Goal: Transaction & Acquisition: Purchase product/service

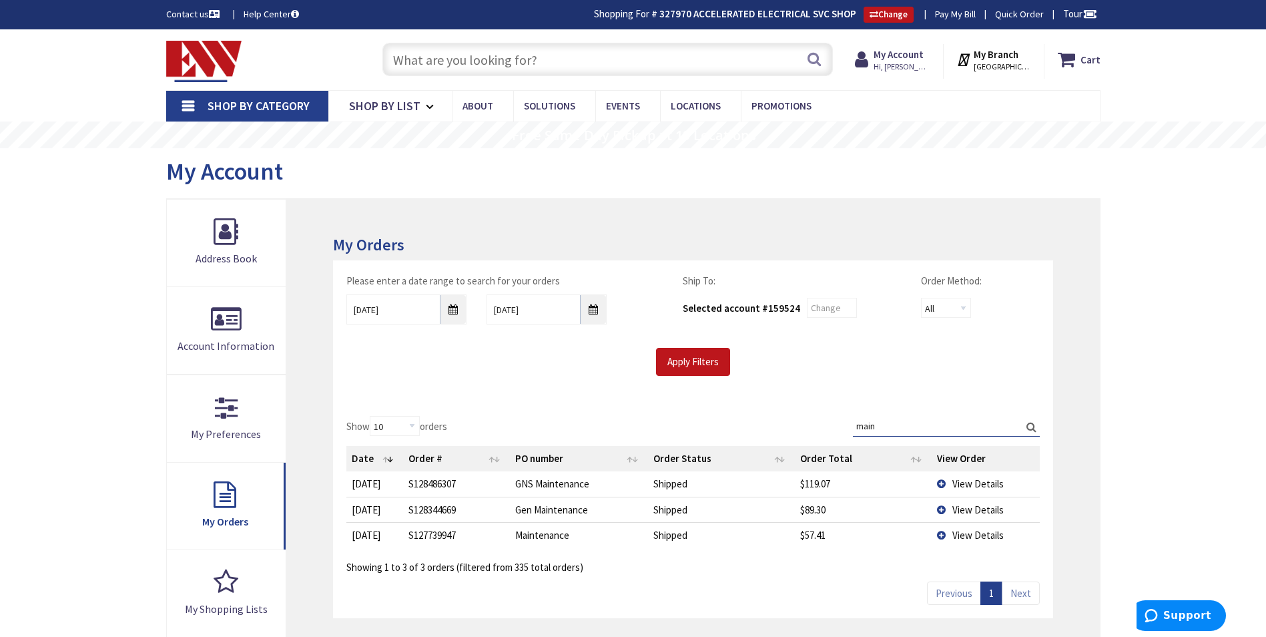
type input "main"
click at [958, 480] on span "View Details" at bounding box center [977, 483] width 51 height 13
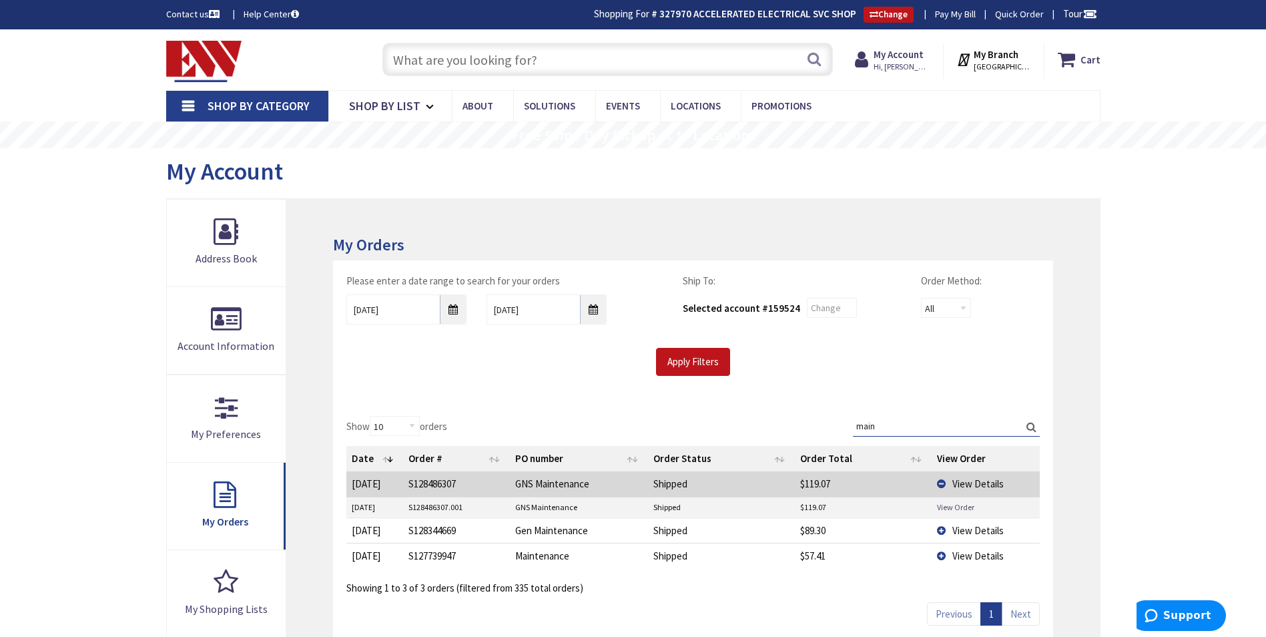
click at [954, 505] on link "View Order" at bounding box center [955, 506] width 37 height 11
click at [950, 559] on td "View Details" at bounding box center [986, 555] width 108 height 25
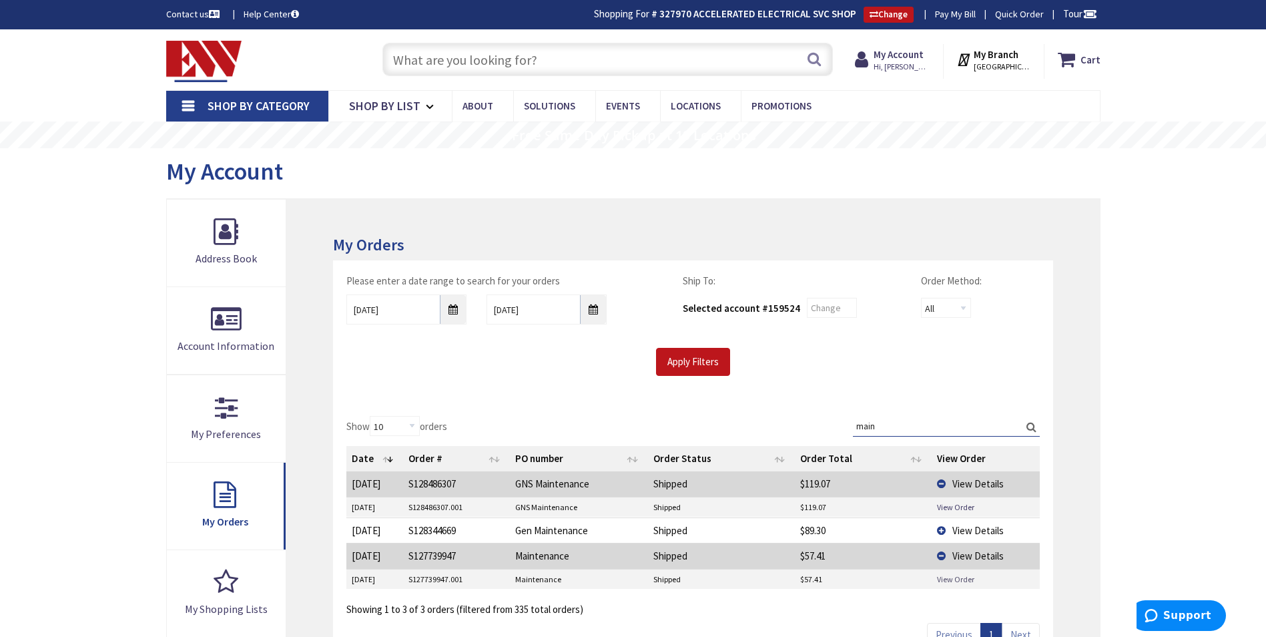
click at [951, 581] on link "View Order" at bounding box center [955, 578] width 37 height 11
click at [951, 530] on td "View Details" at bounding box center [986, 529] width 108 height 25
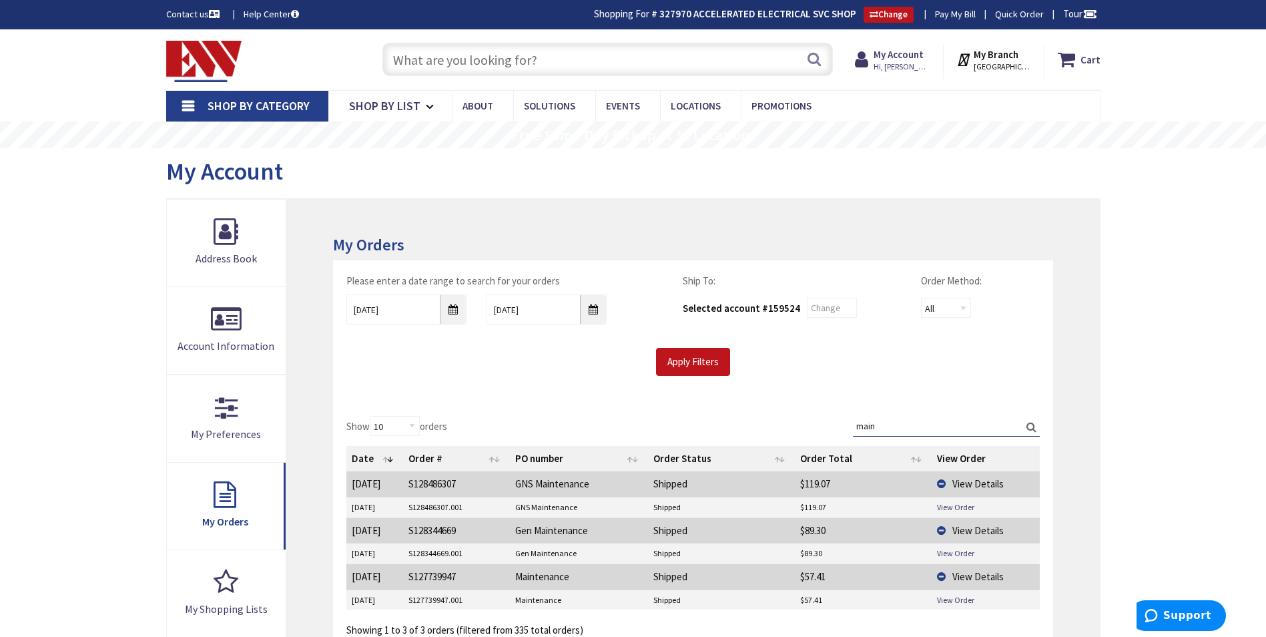
click at [946, 547] on td "View Order" at bounding box center [986, 553] width 108 height 20
click at [948, 549] on link "View Order" at bounding box center [955, 552] width 37 height 11
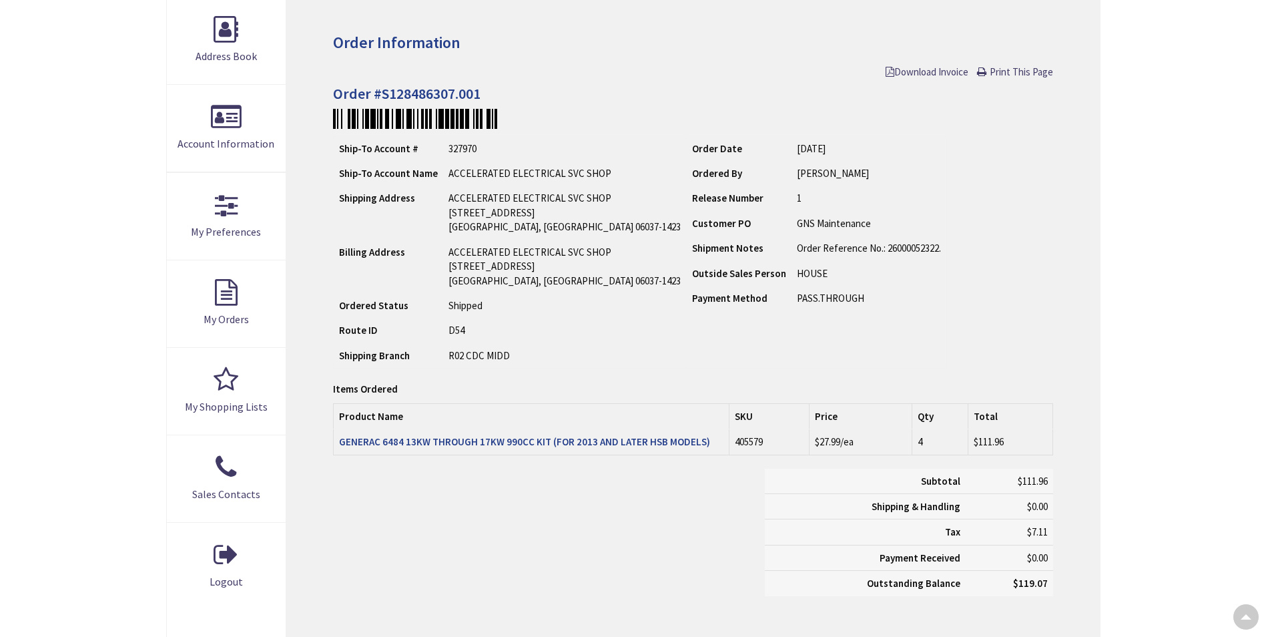
type input "Brandegee Ln, [GEOGRAPHIC_DATA], [GEOGRAPHIC_DATA]"
click at [482, 447] on strong "GENERAC 6484 13KW THROUGH 17KW 990CC KIT (FOR 2013 AND LATER HSB MODELS)" at bounding box center [524, 441] width 371 height 13
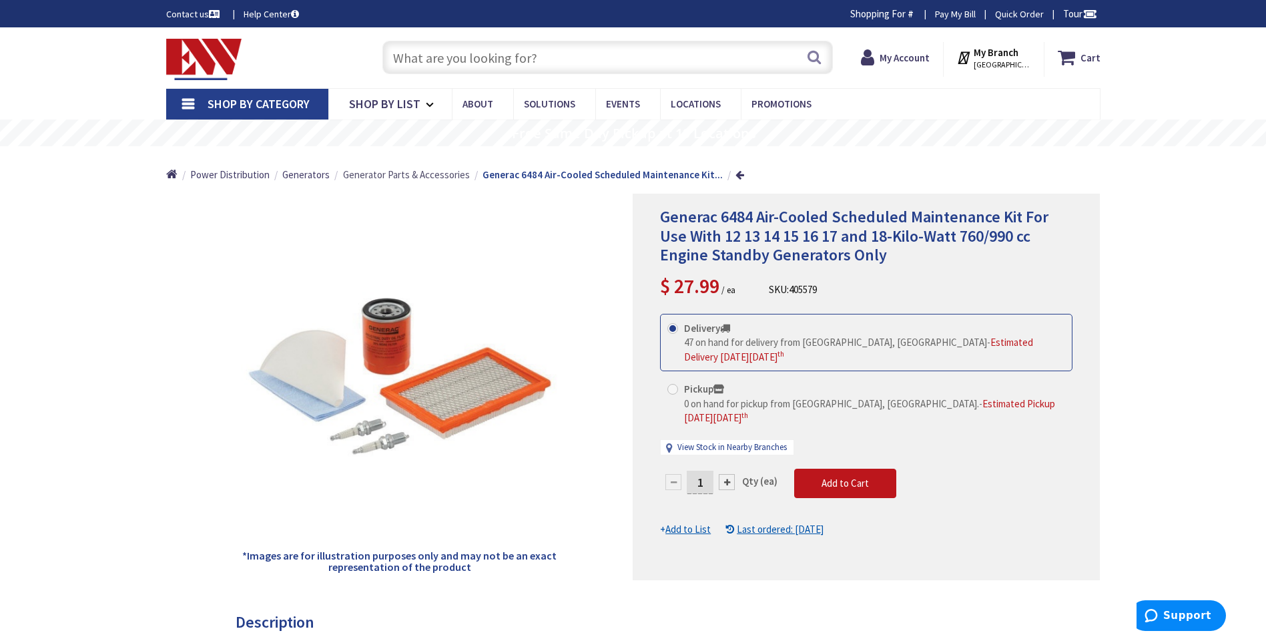
click at [454, 173] on span "Generator Parts & Accessories" at bounding box center [406, 174] width 127 height 13
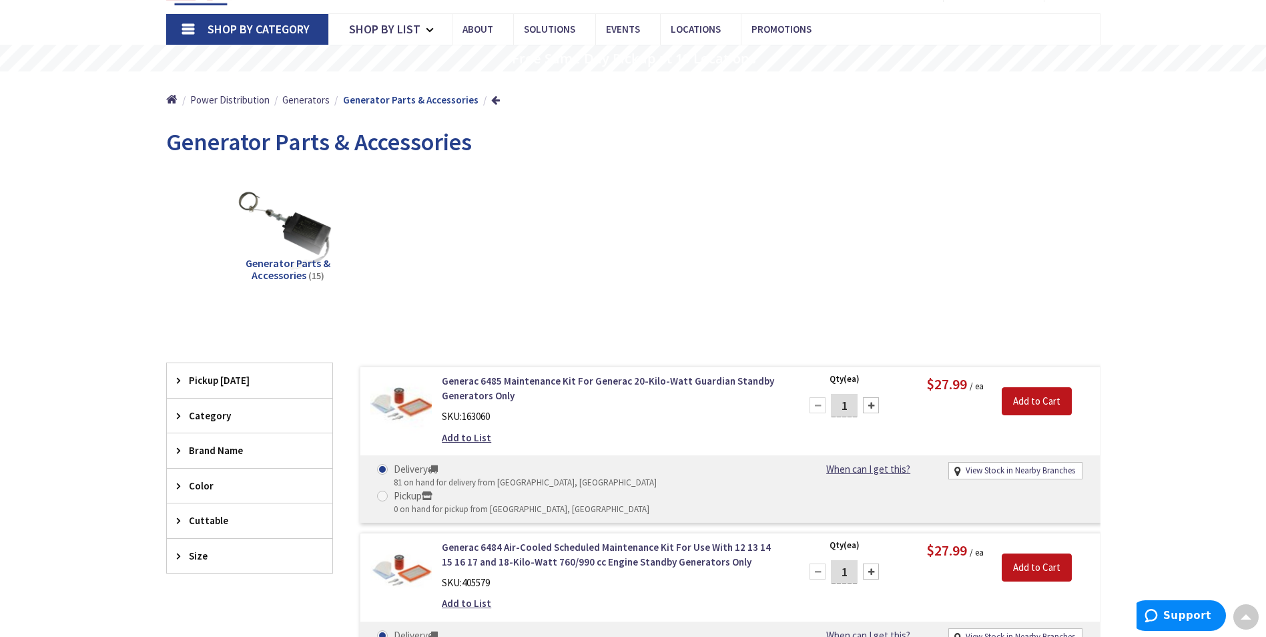
scroll to position [69, 0]
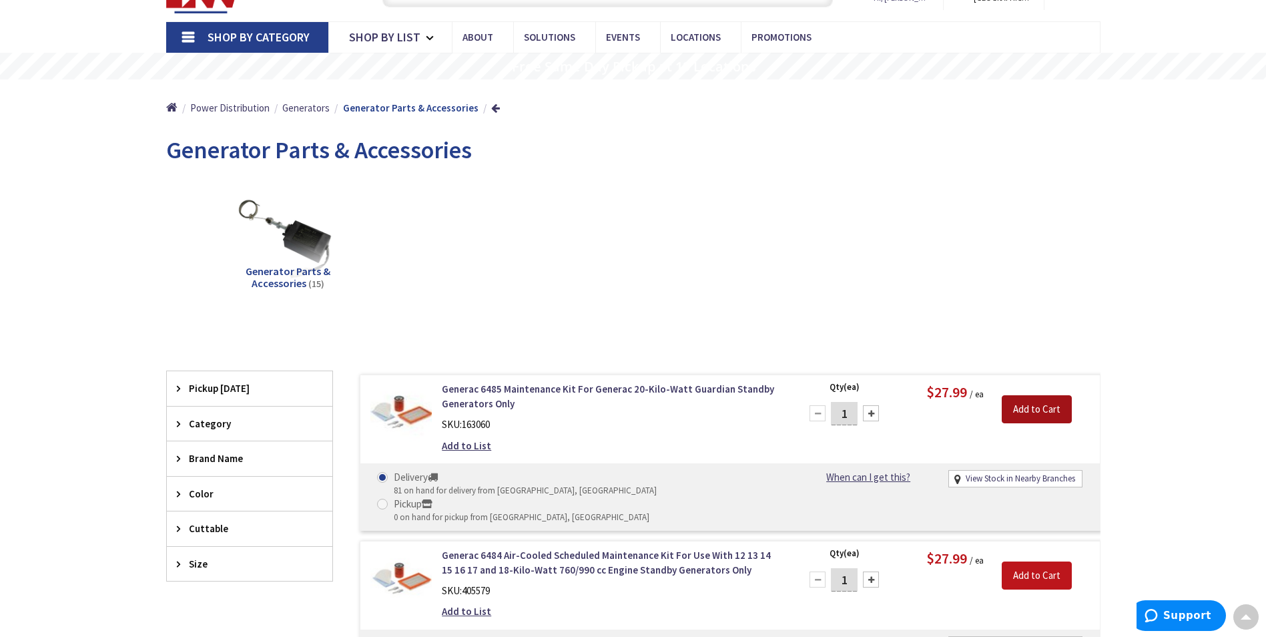
click at [1021, 413] on input "Add to Cart" at bounding box center [1037, 409] width 70 height 28
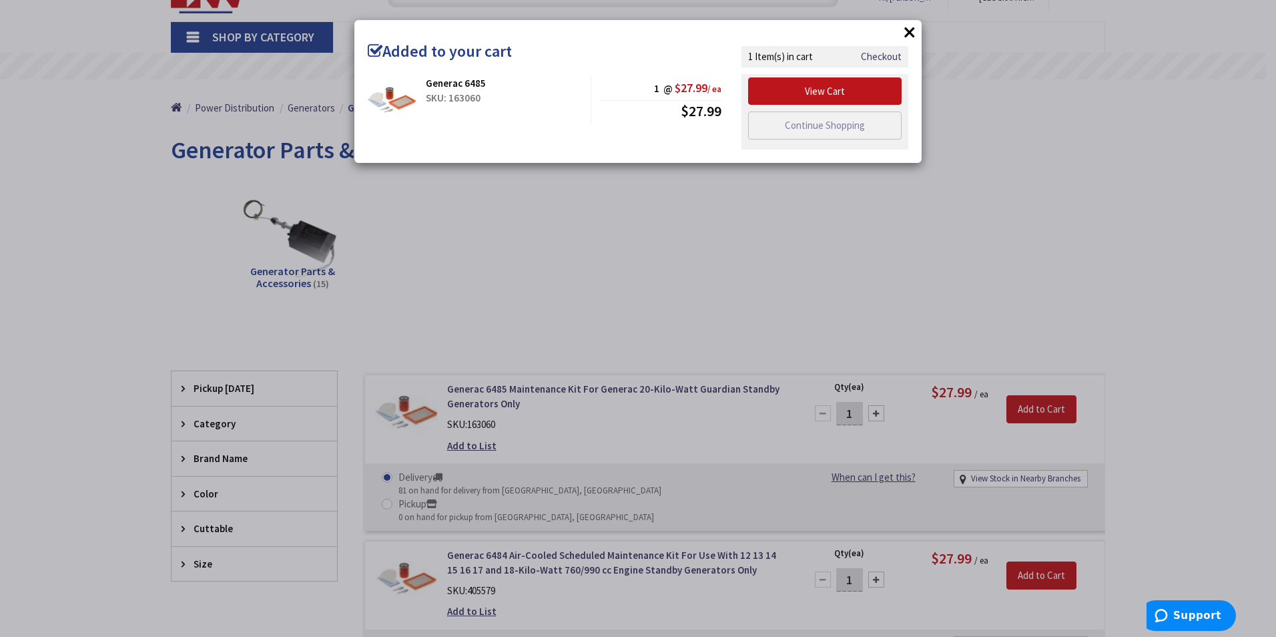
click at [659, 414] on div "× Added to your cart Generac 6485 SKU: 163060 1 @ $27.99 / ea $27.99" at bounding box center [638, 318] width 1276 height 637
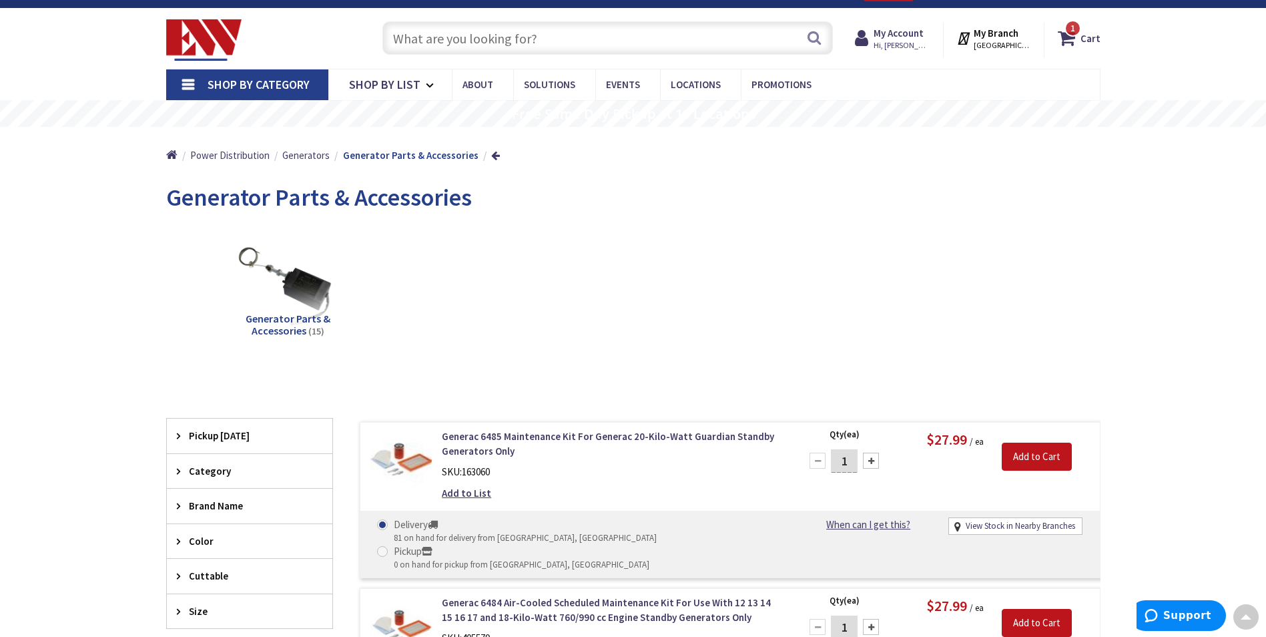
scroll to position [0, 0]
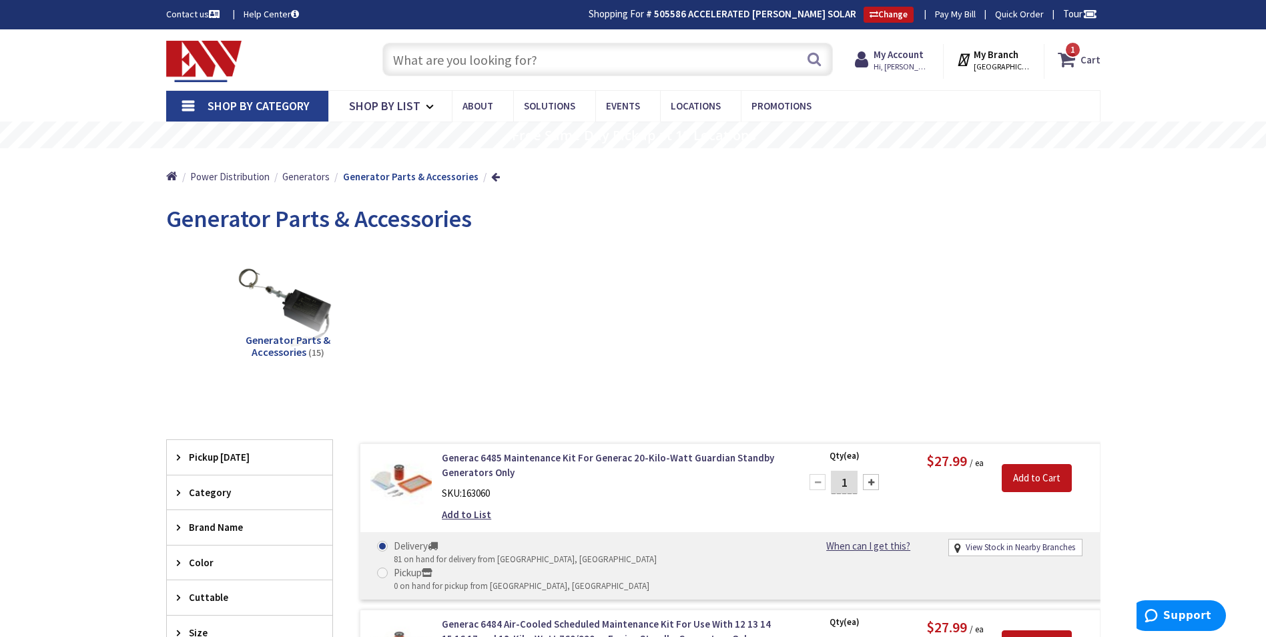
click at [1080, 49] on span "1 1 items" at bounding box center [1072, 49] width 17 height 17
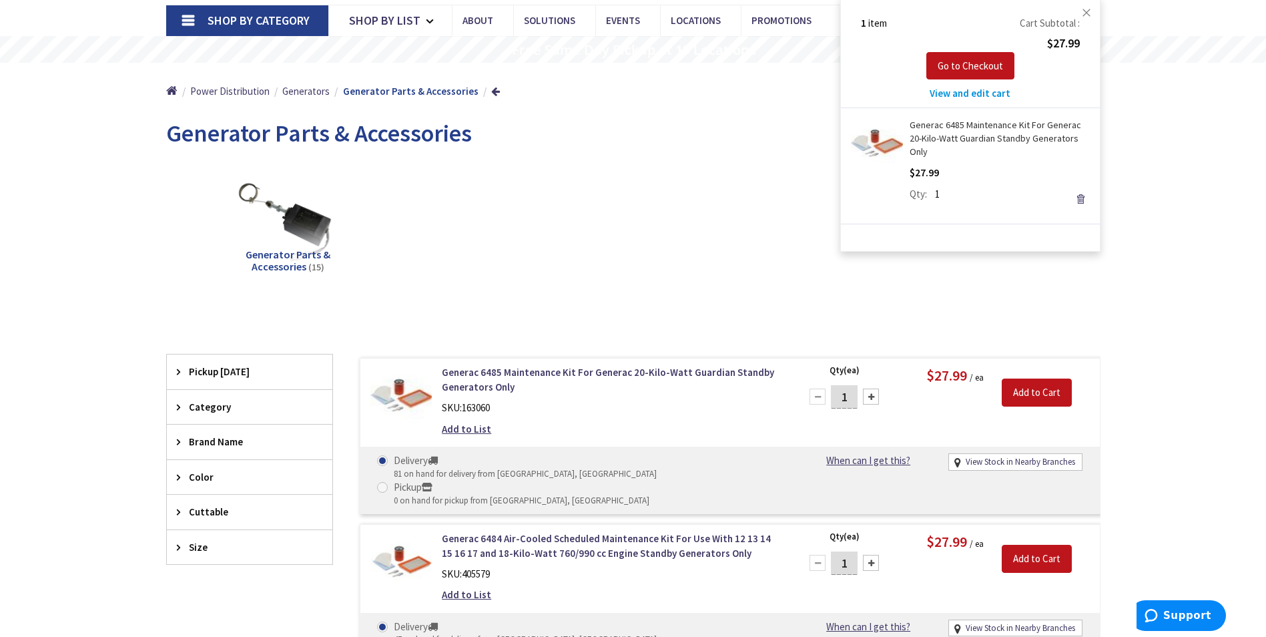
scroll to position [133, 0]
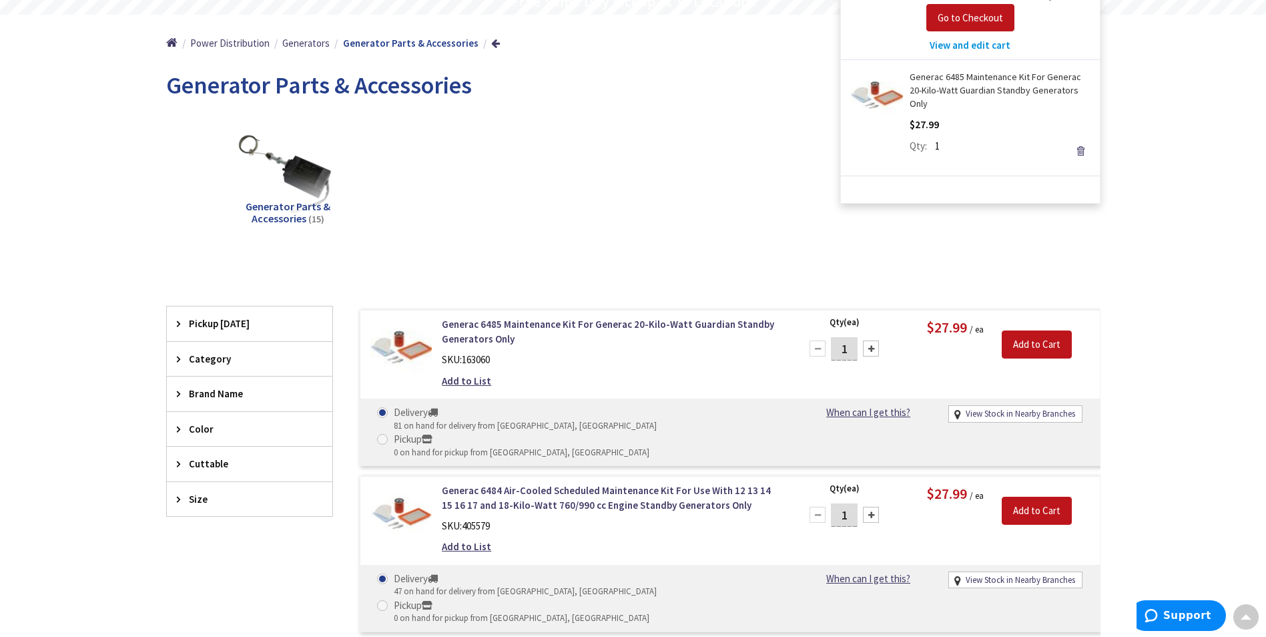
click at [224, 358] on span "Category" at bounding box center [243, 359] width 109 height 14
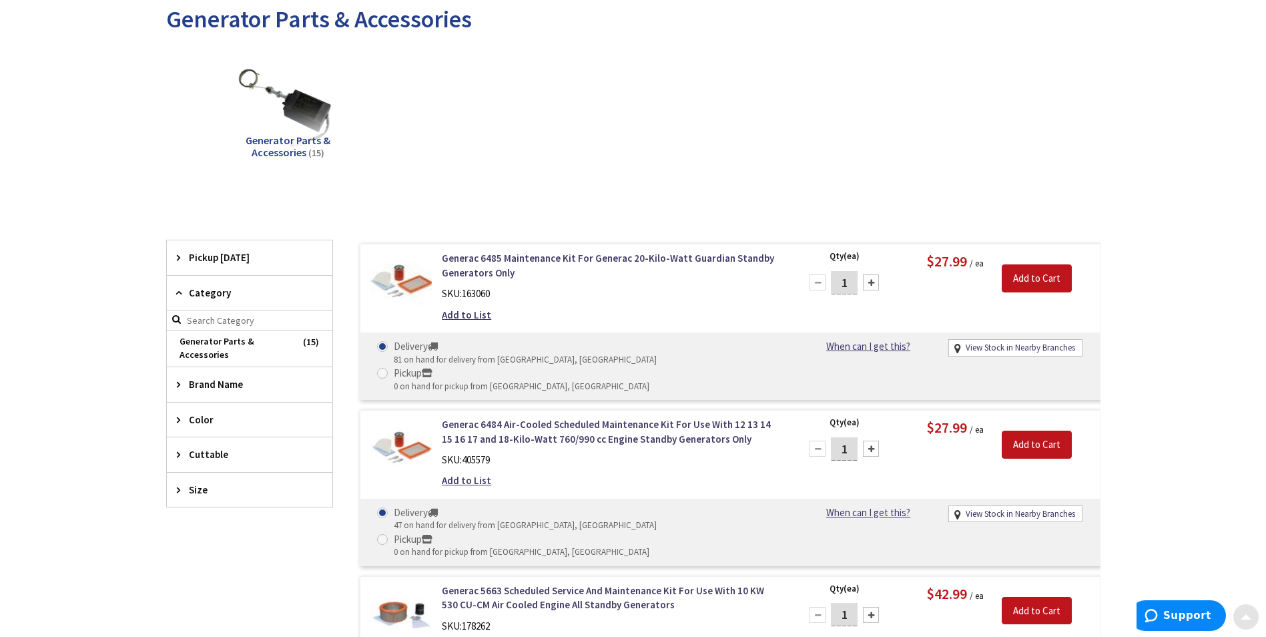
scroll to position [200, 0]
click at [206, 492] on span "Size" at bounding box center [243, 489] width 109 height 14
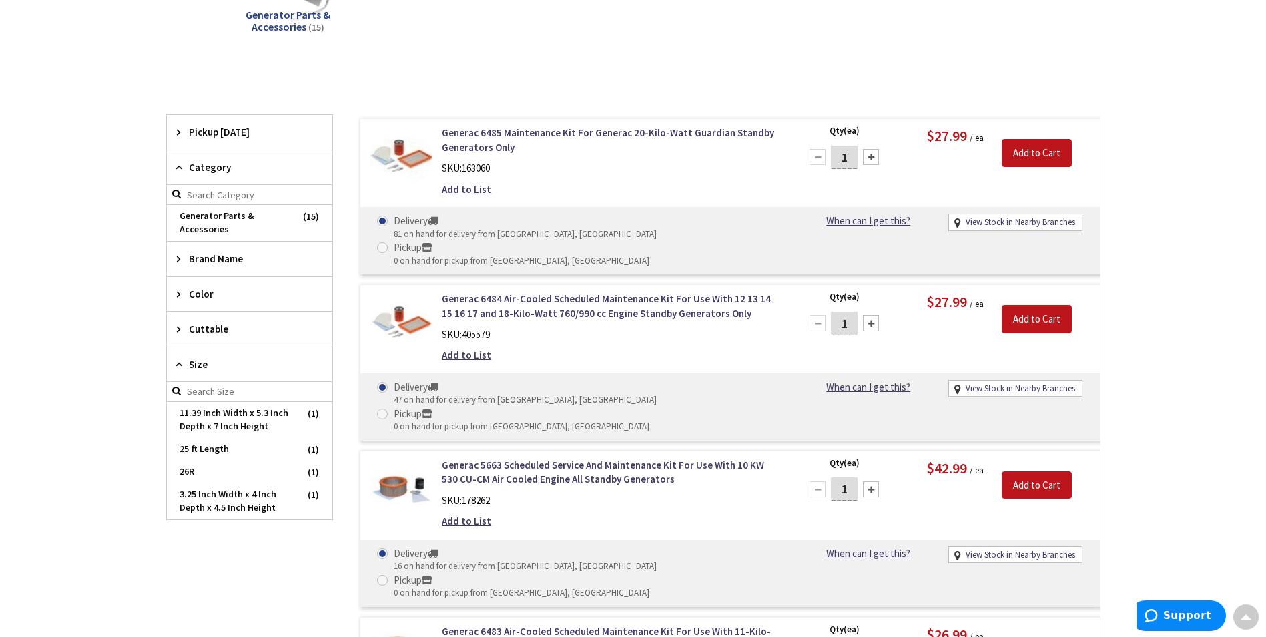
scroll to position [334, 0]
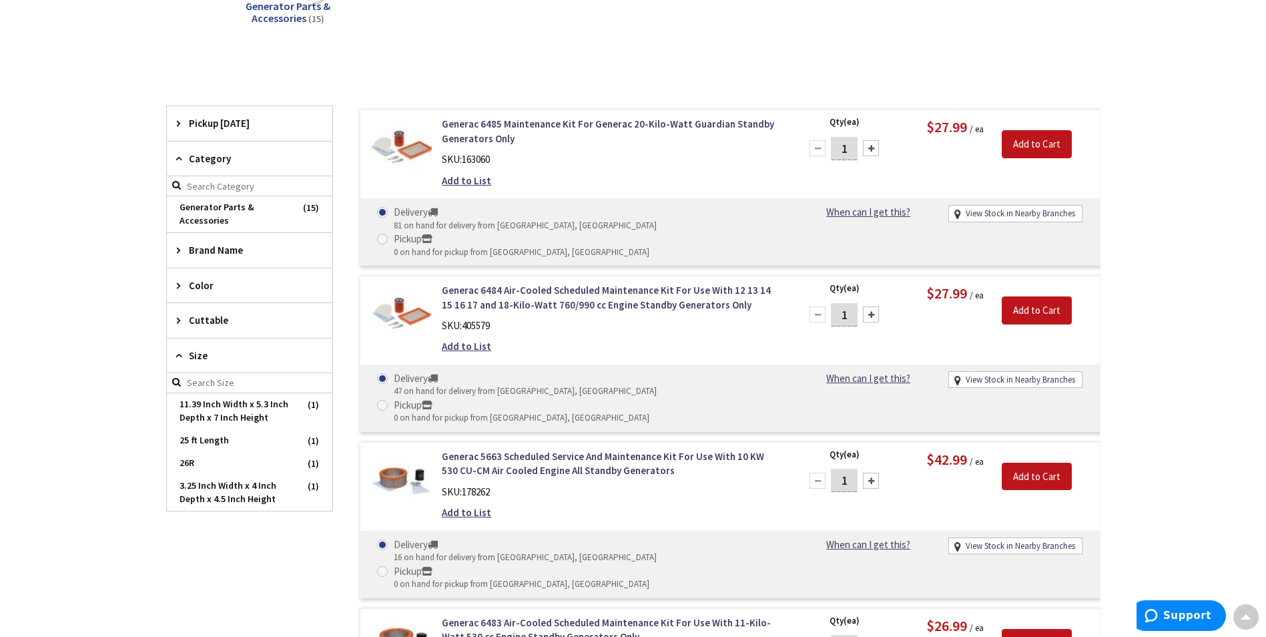
click at [267, 261] on div "Brand Name" at bounding box center [250, 250] width 166 height 34
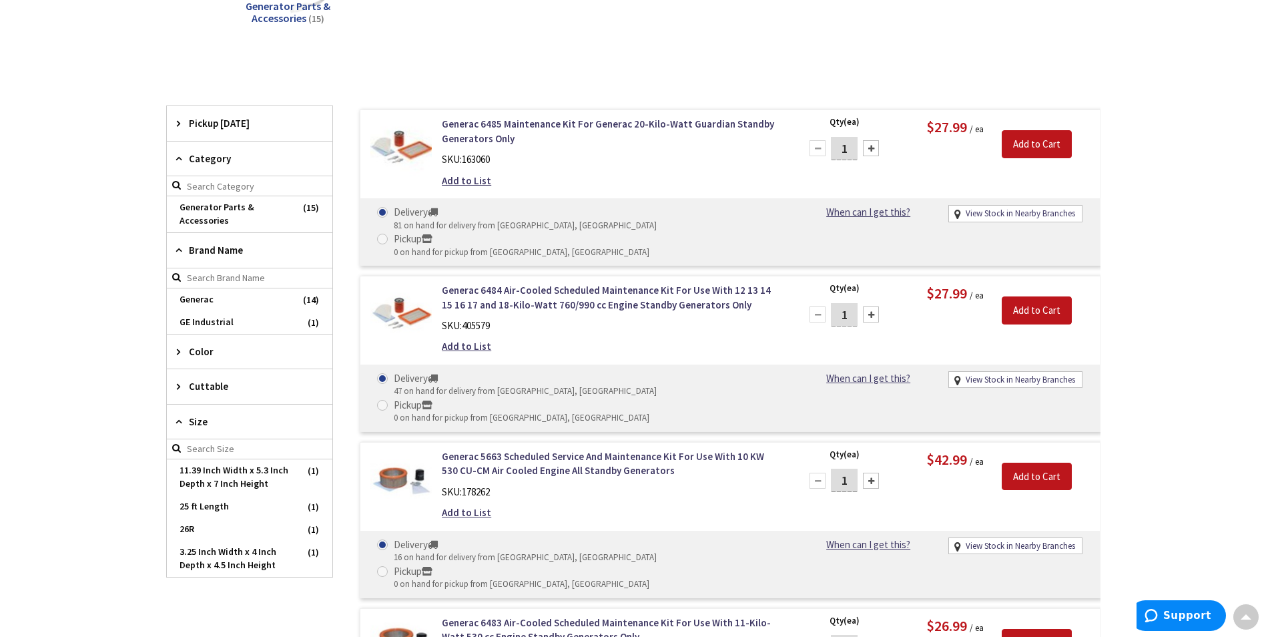
click at [267, 261] on div "Brand Name" at bounding box center [250, 250] width 166 height 35
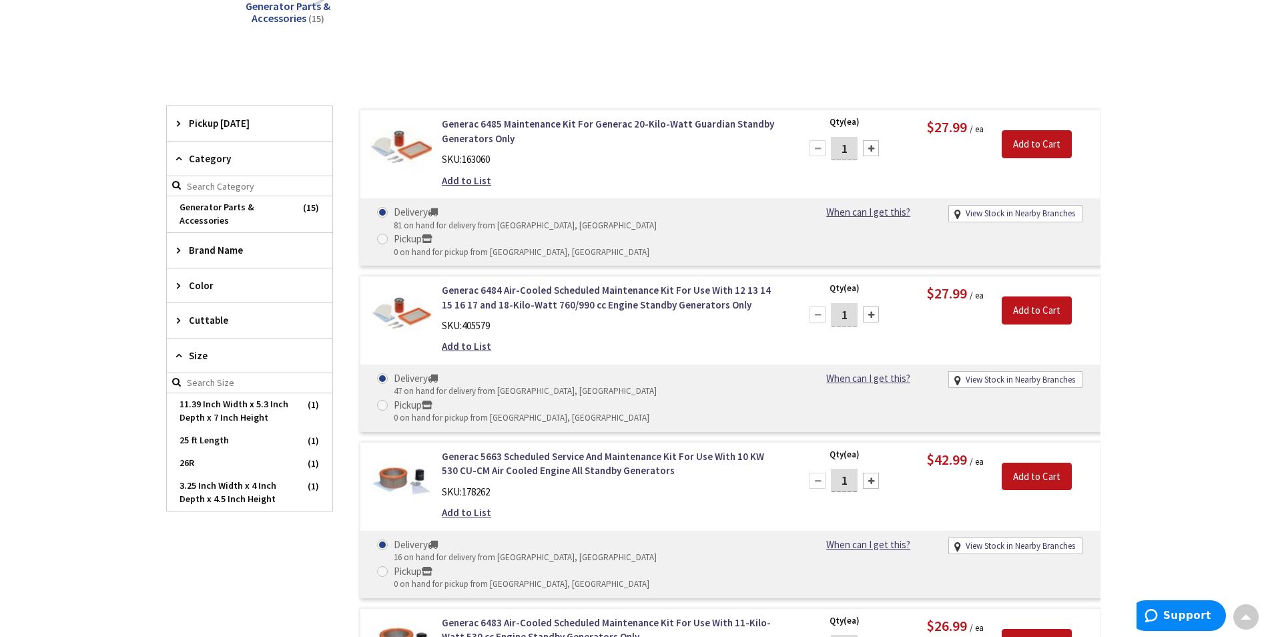
click at [179, 358] on icon at bounding box center [182, 355] width 10 height 10
click at [201, 324] on span "Cuttable" at bounding box center [243, 320] width 109 height 14
drag, startPoint x: 208, startPoint y: 320, endPoint x: 214, endPoint y: 308, distance: 13.2
click at [207, 320] on span "Cuttable" at bounding box center [243, 320] width 109 height 14
click at [234, 292] on span "Color" at bounding box center [243, 285] width 109 height 14
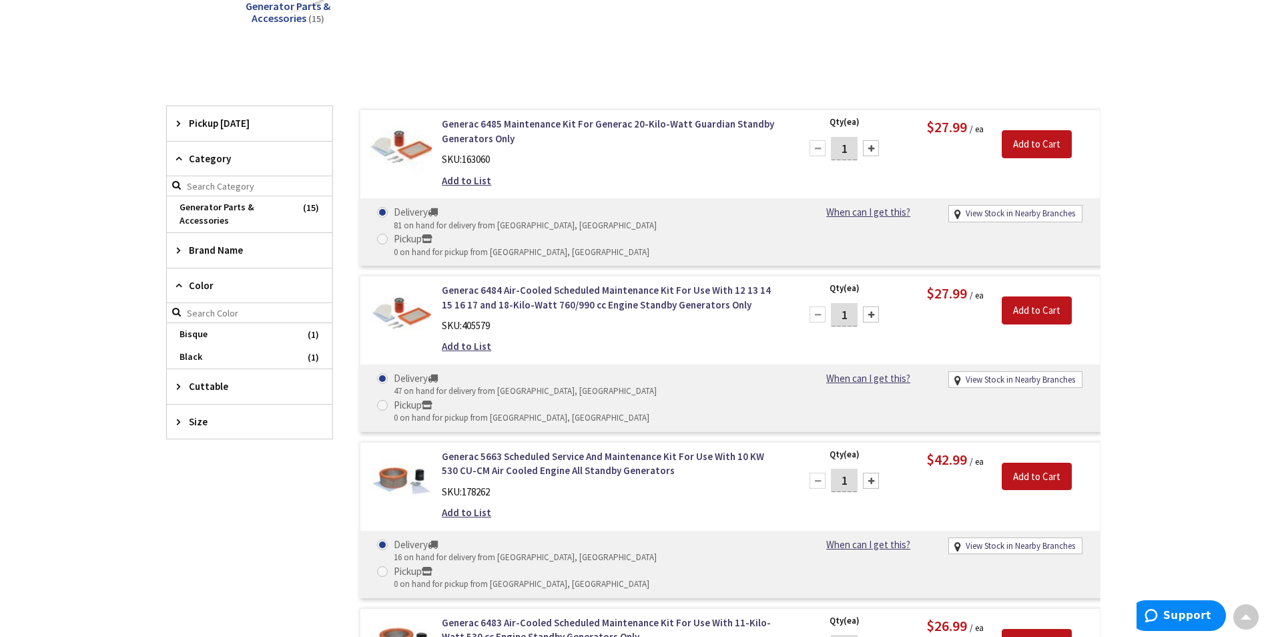
click at [234, 292] on span "Color" at bounding box center [243, 285] width 109 height 14
click at [231, 162] on span "Category" at bounding box center [243, 158] width 109 height 14
click at [220, 246] on span "Brand Name" at bounding box center [243, 250] width 109 height 14
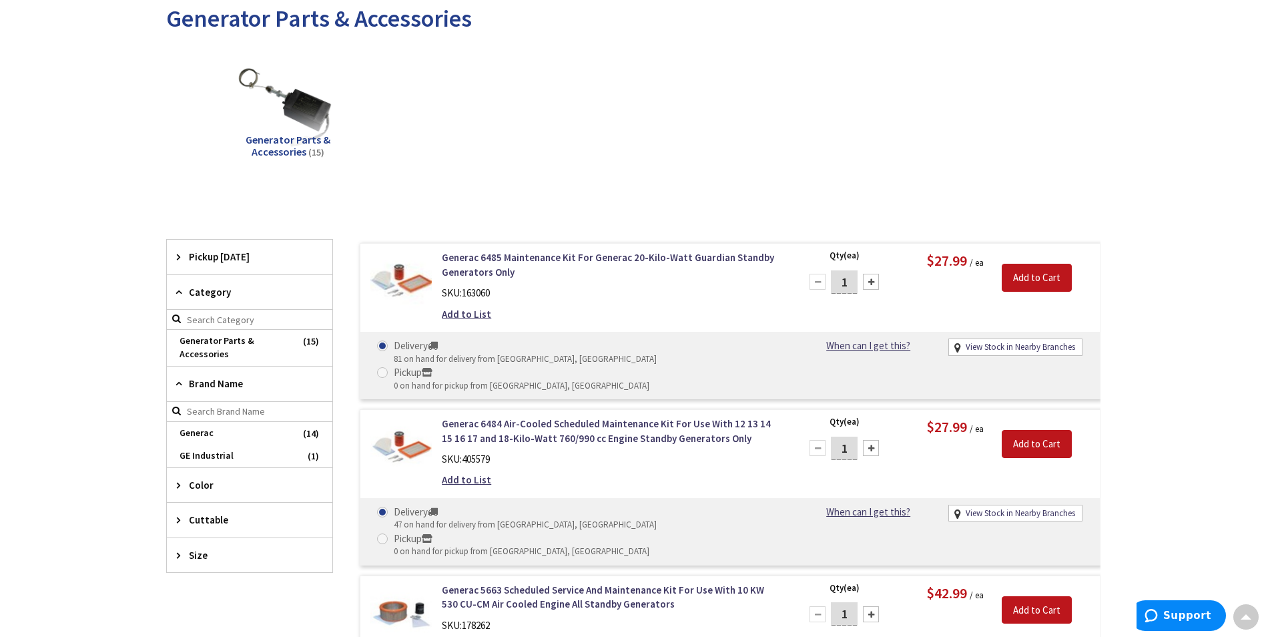
scroll to position [0, 0]
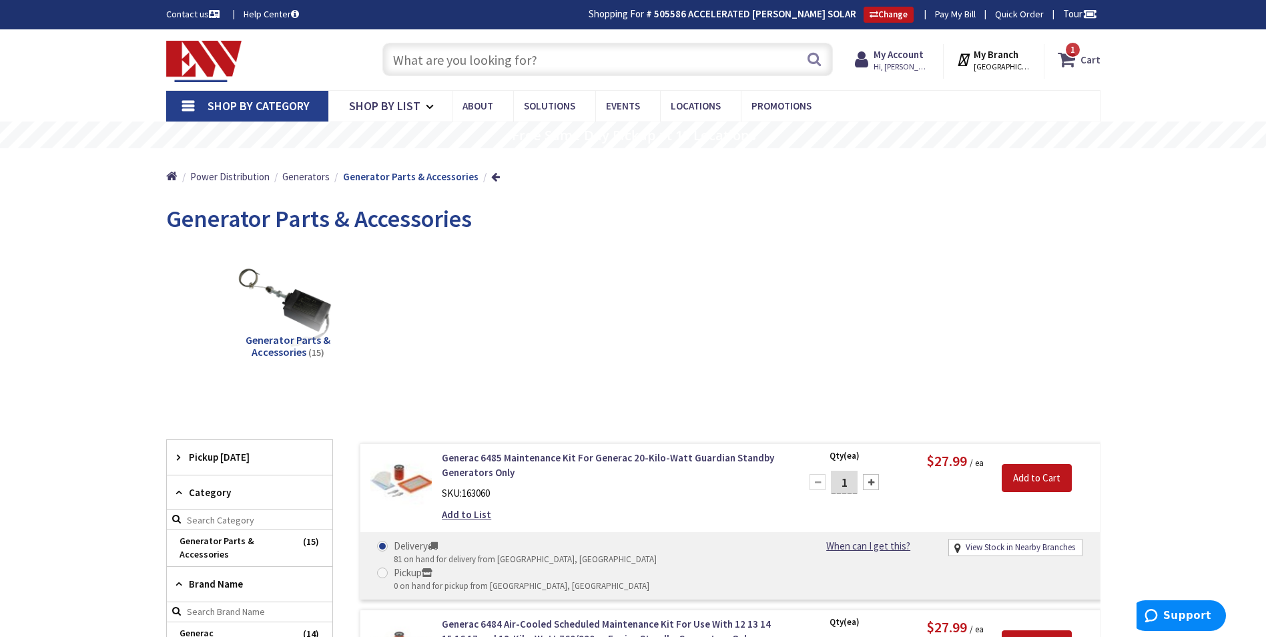
click at [1090, 63] on strong "Cart" at bounding box center [1090, 59] width 20 height 24
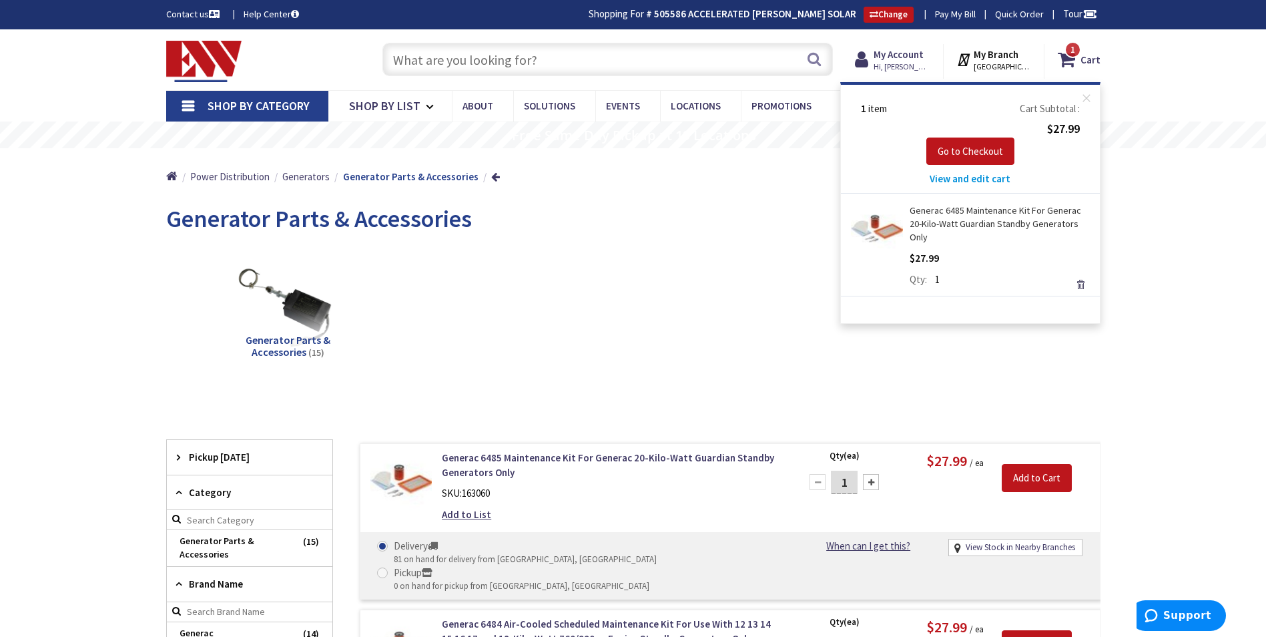
click at [1073, 275] on link "Remove" at bounding box center [1080, 284] width 19 height 19
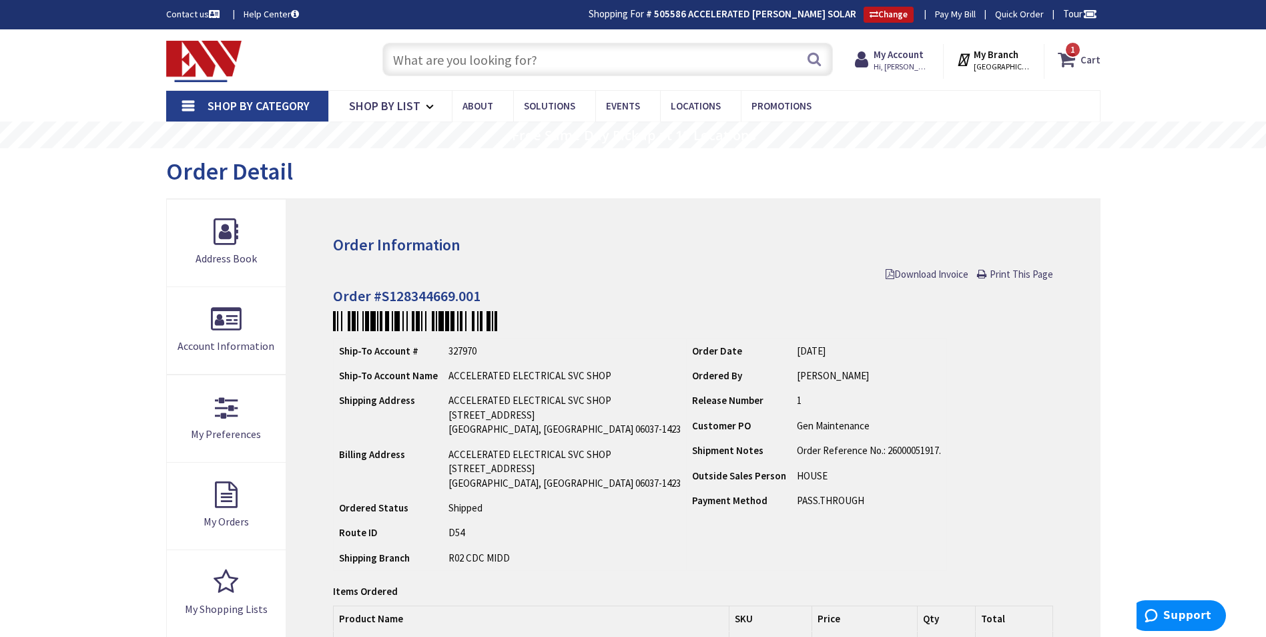
click at [1068, 59] on icon at bounding box center [1069, 59] width 23 height 24
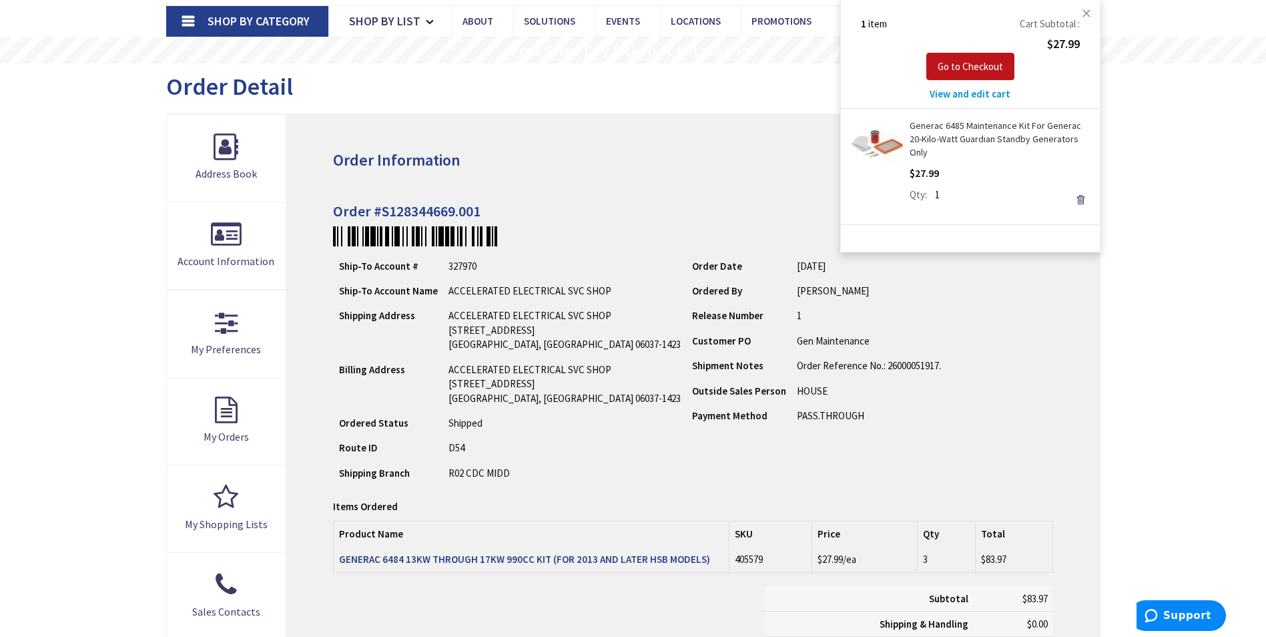
scroll to position [267, 0]
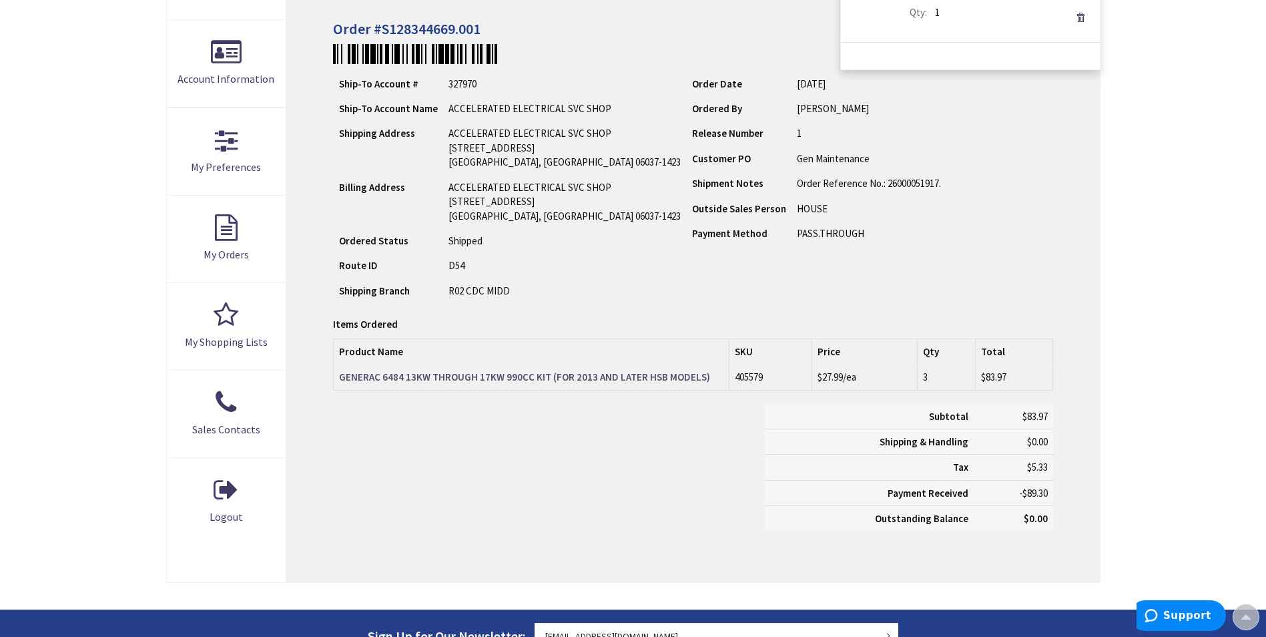
click at [500, 379] on strong "GENERAC 6484 13KW THROUGH 17KW 990CC KIT (FOR 2013 AND LATER HSB MODELS)" at bounding box center [524, 376] width 371 height 13
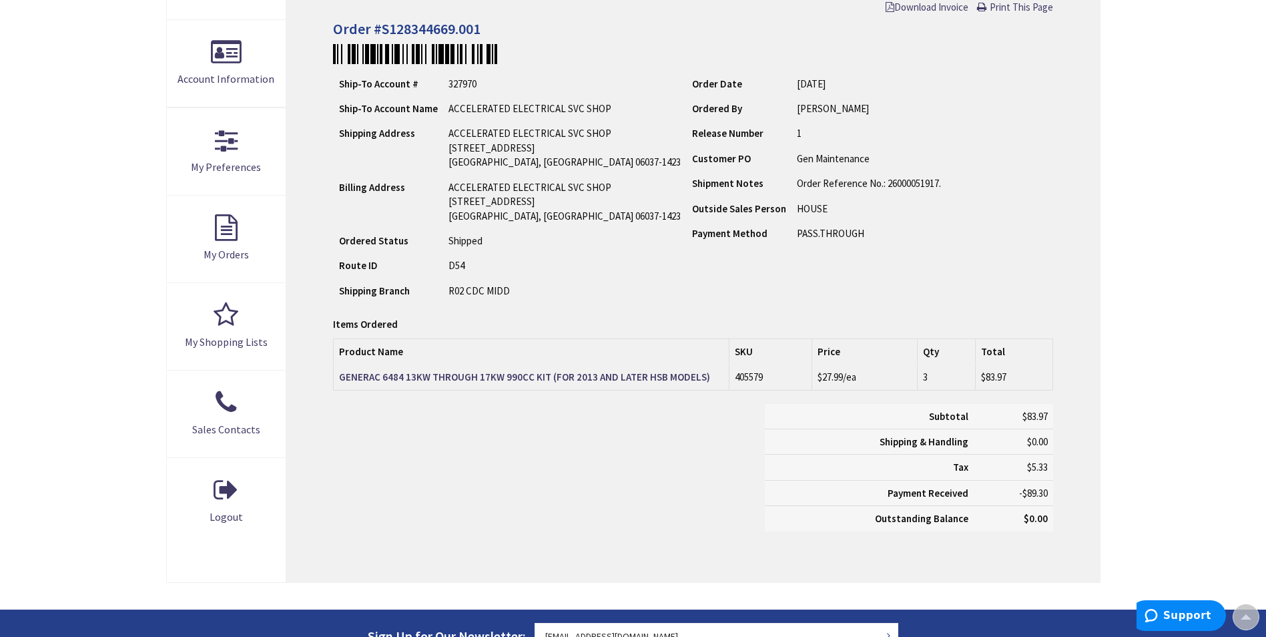
scroll to position [0, 0]
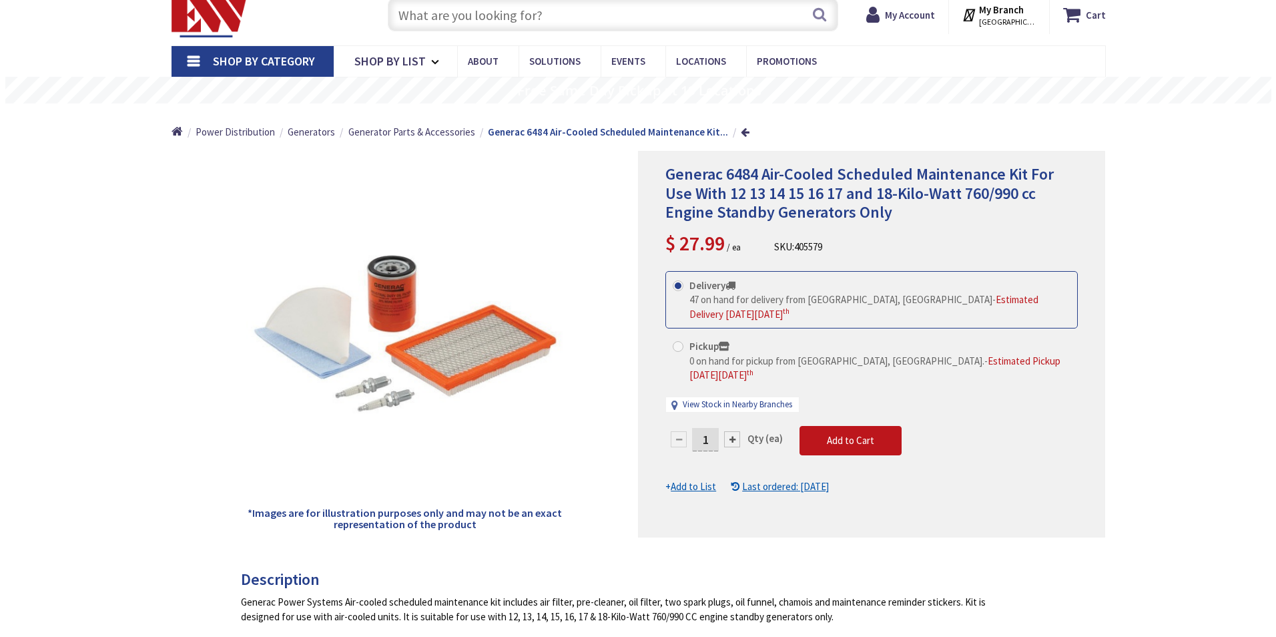
scroll to position [67, 0]
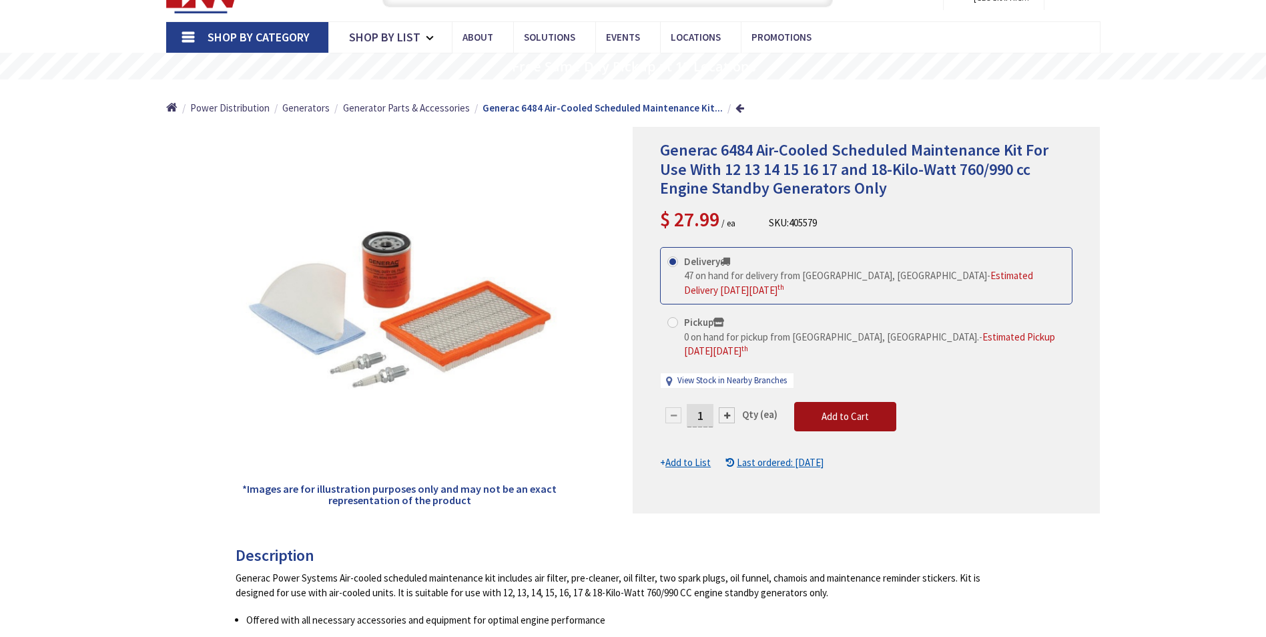
click at [848, 410] on span "Add to Cart" at bounding box center [844, 416] width 47 height 13
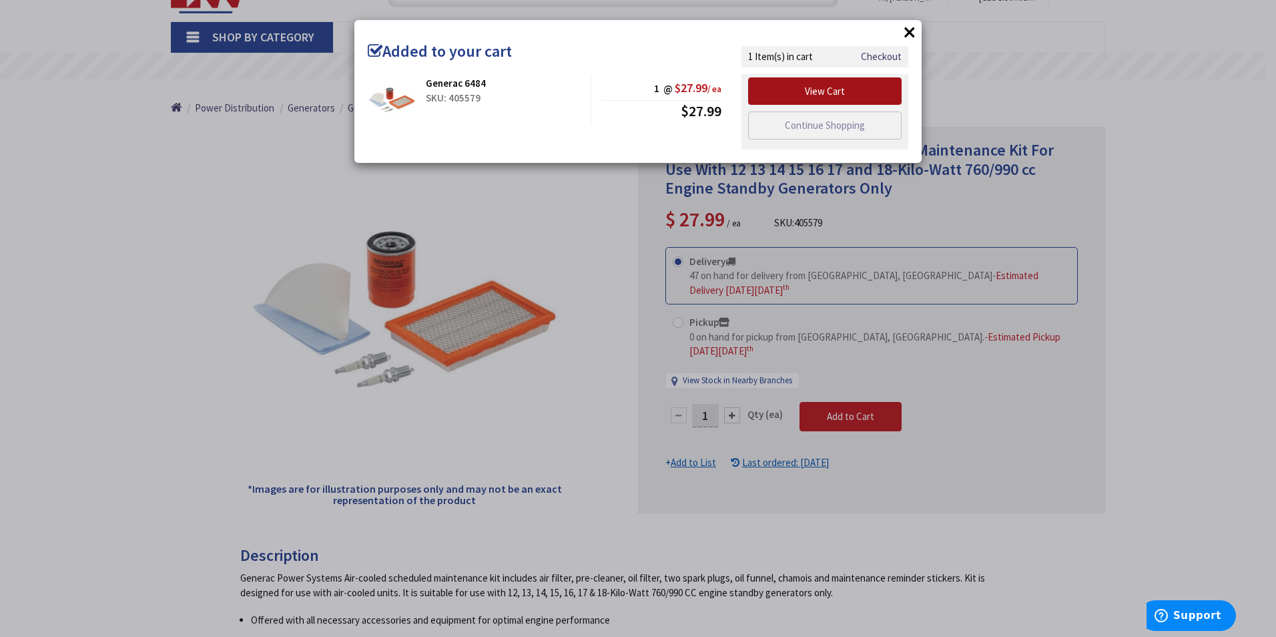
click at [830, 98] on link "View Cart" at bounding box center [824, 91] width 153 height 28
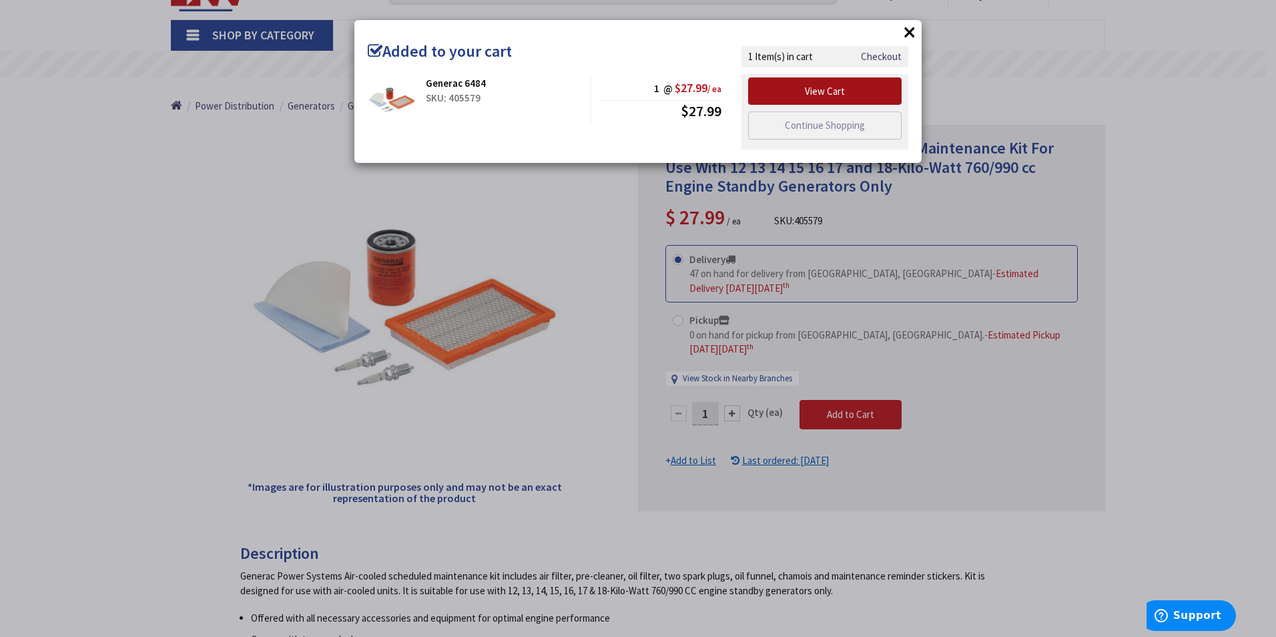
scroll to position [0, 0]
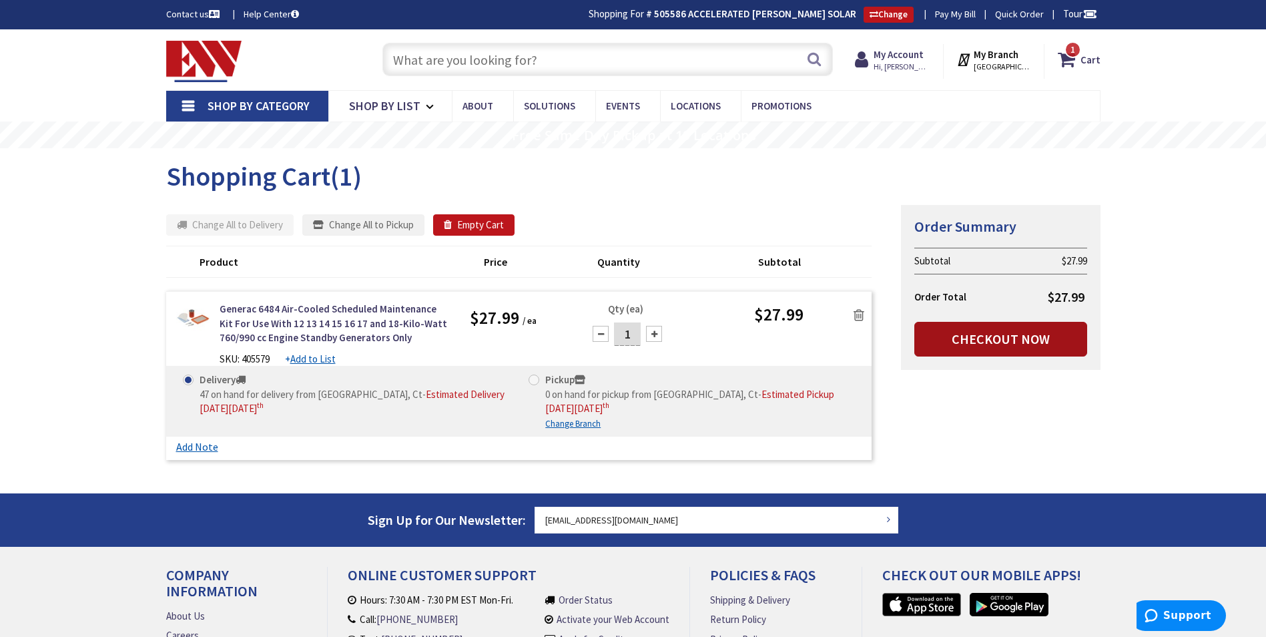
click at [977, 342] on link "Checkout Now" at bounding box center [1000, 339] width 173 height 35
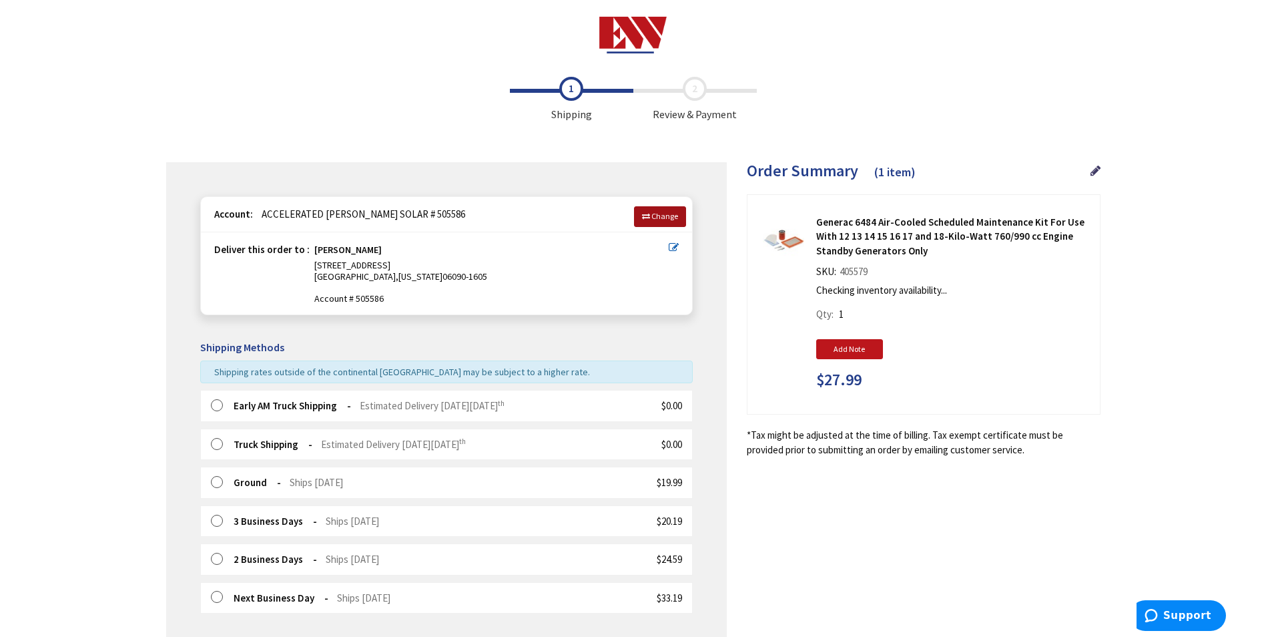
click at [659, 216] on span "Change" at bounding box center [664, 216] width 27 height 10
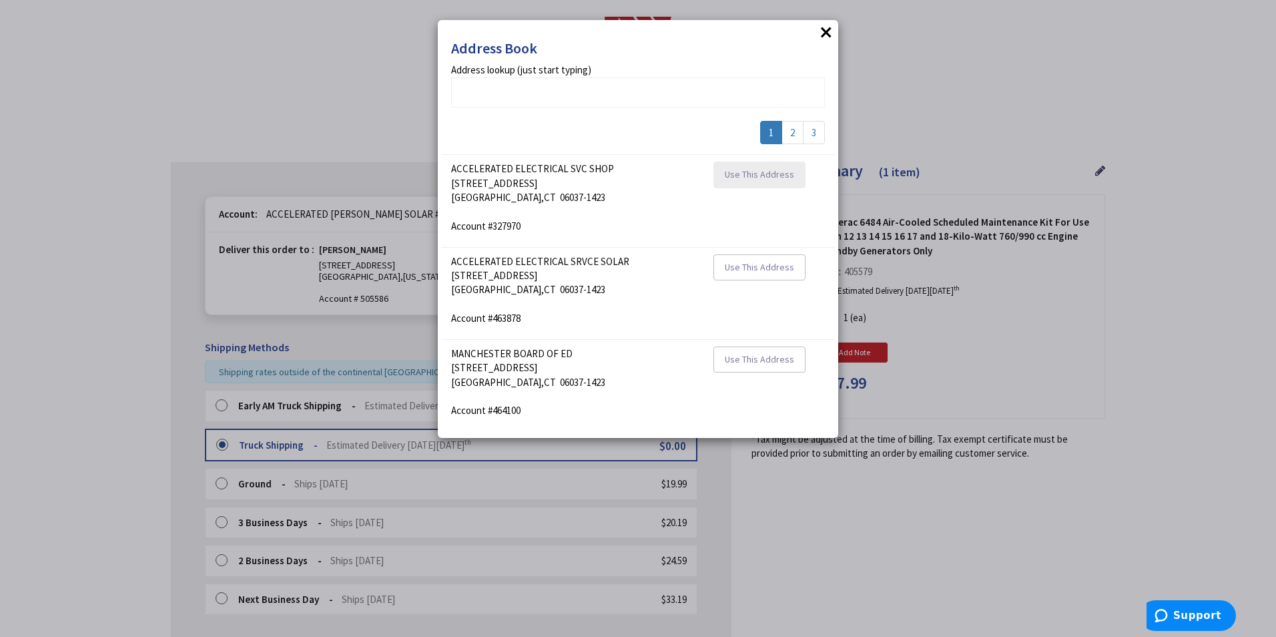
click at [737, 171] on span "Use This Address" at bounding box center [759, 174] width 69 height 12
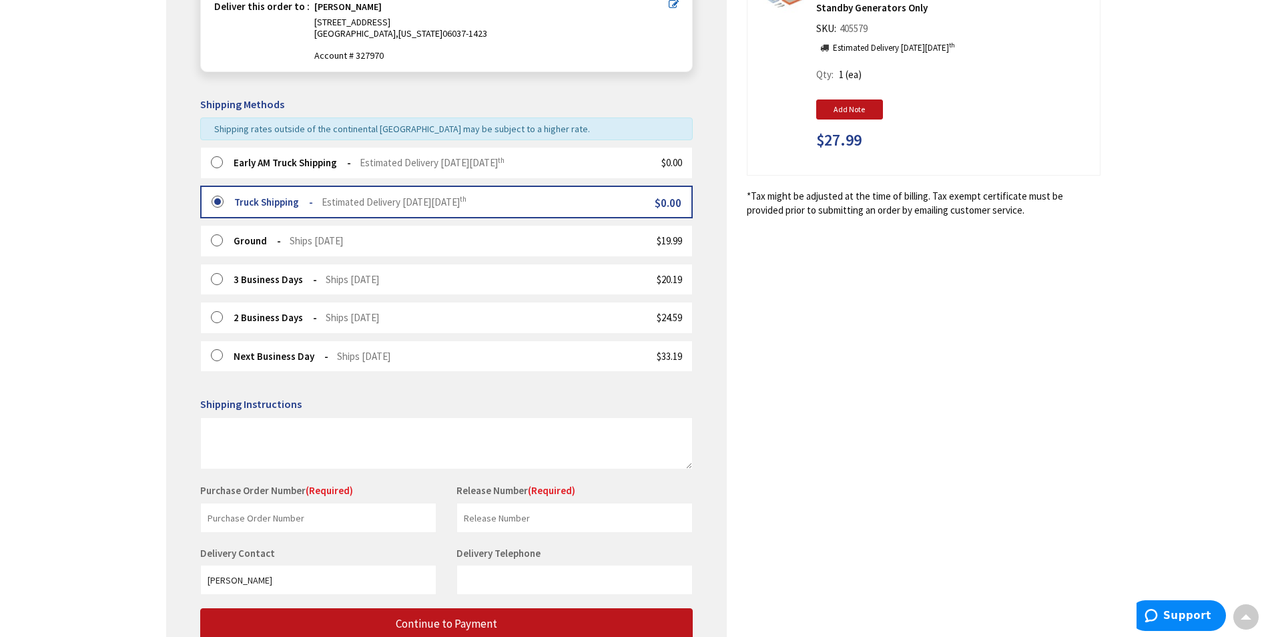
scroll to position [267, 0]
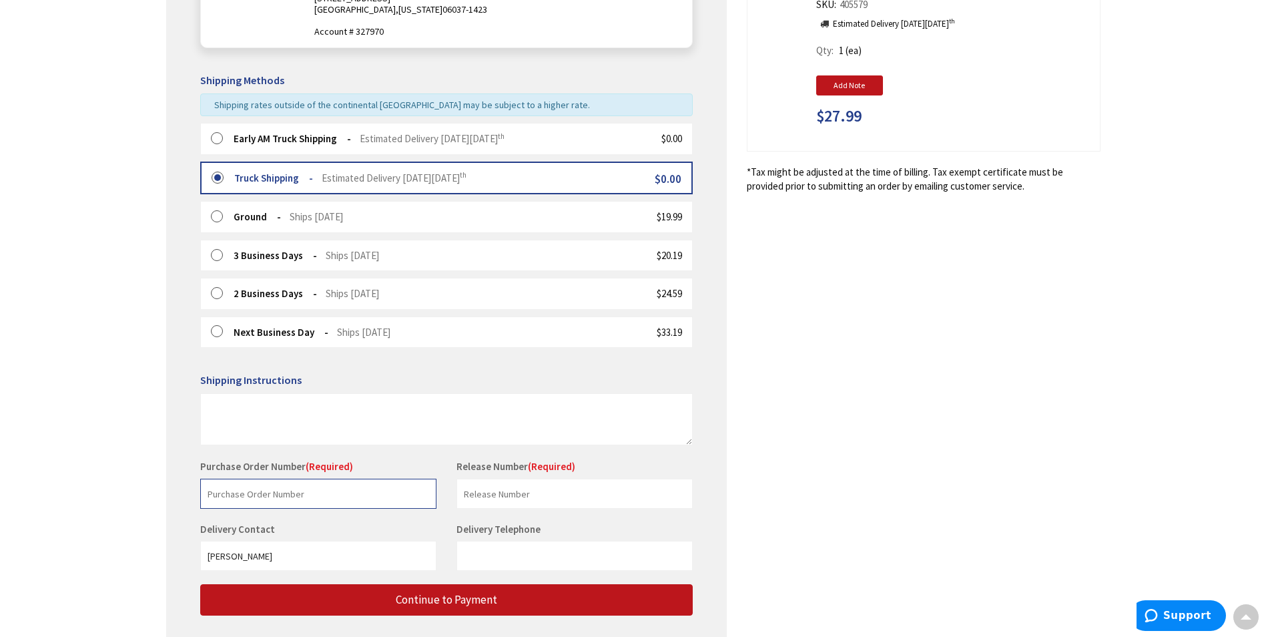
click at [267, 505] on input "text" at bounding box center [318, 493] width 236 height 30
type input "Saltaire"
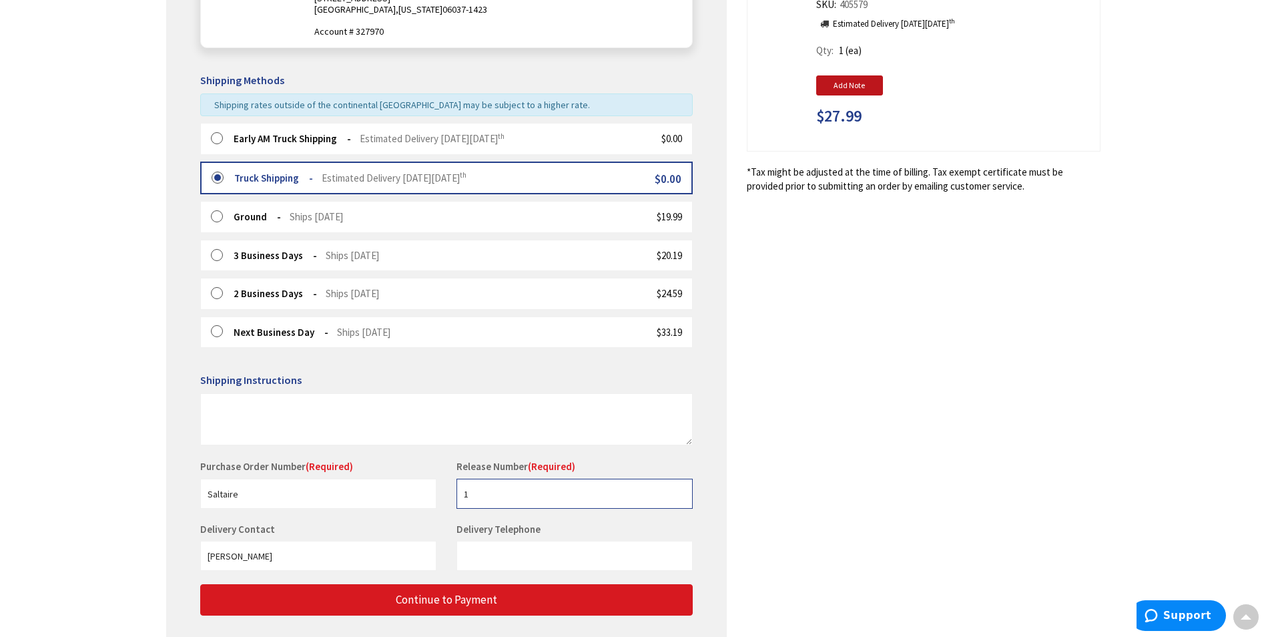
type input "1"
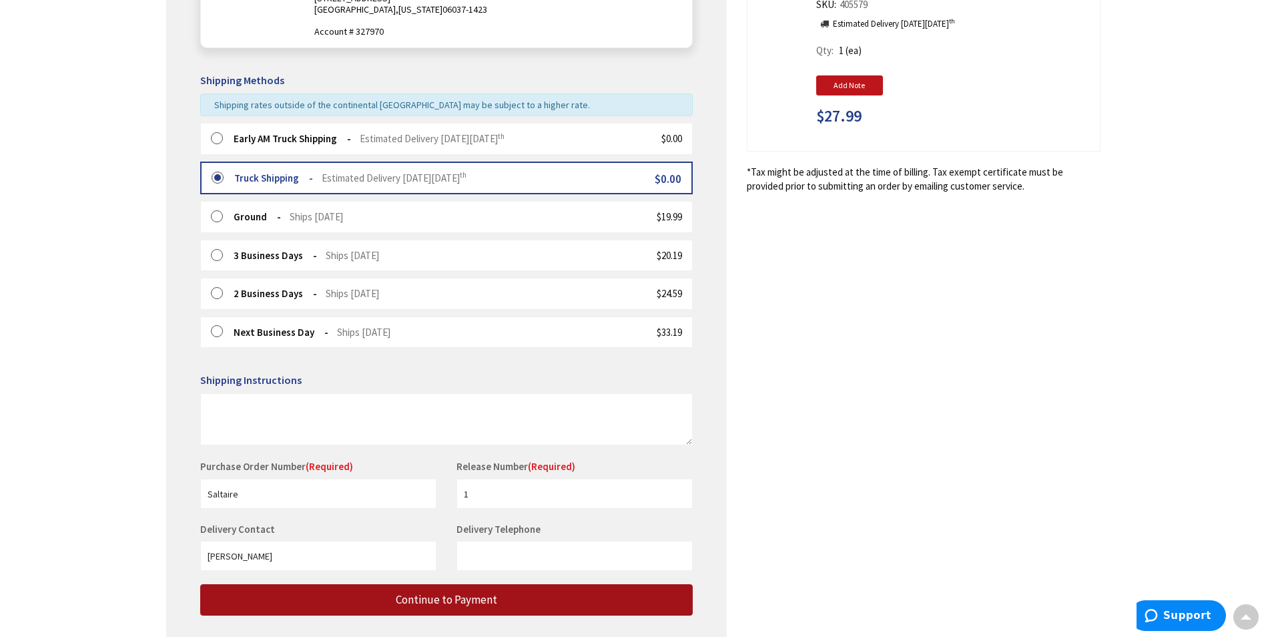
click at [374, 615] on button "Continue to Payment" at bounding box center [446, 599] width 492 height 31
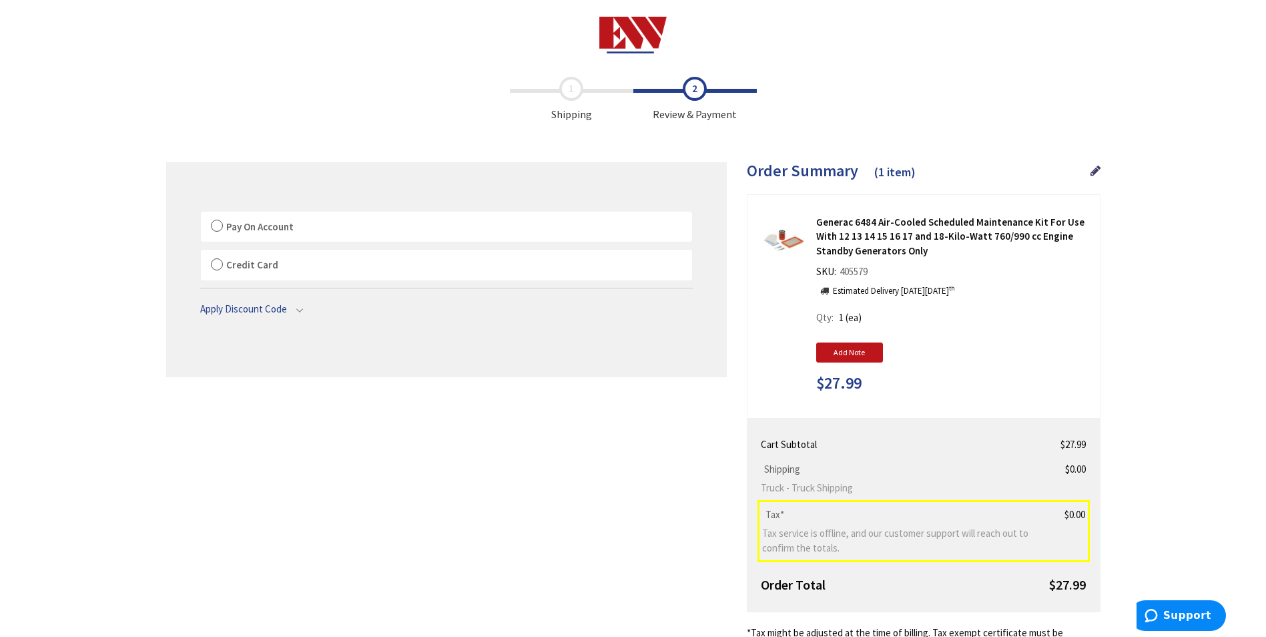
click at [370, 236] on label "Pay On Account" at bounding box center [446, 227] width 491 height 31
click at [201, 214] on input "Pay On Account" at bounding box center [201, 214] width 0 height 0
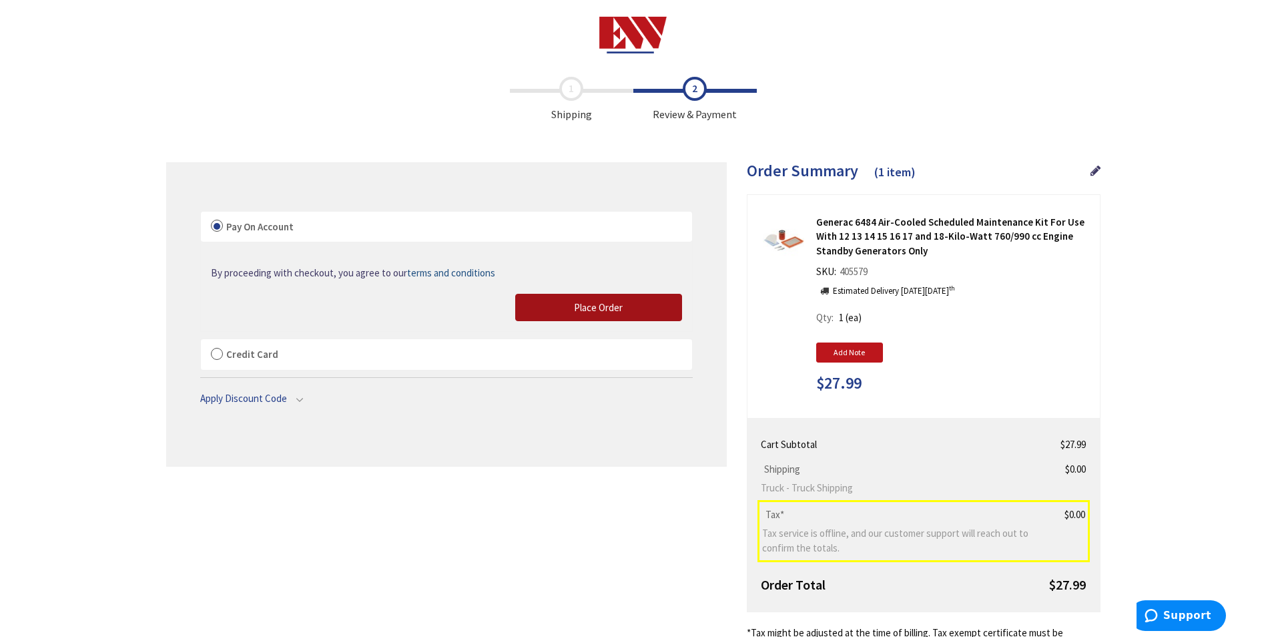
click at [587, 307] on span "Place Order" at bounding box center [598, 307] width 49 height 13
